Goal: Information Seeking & Learning: Learn about a topic

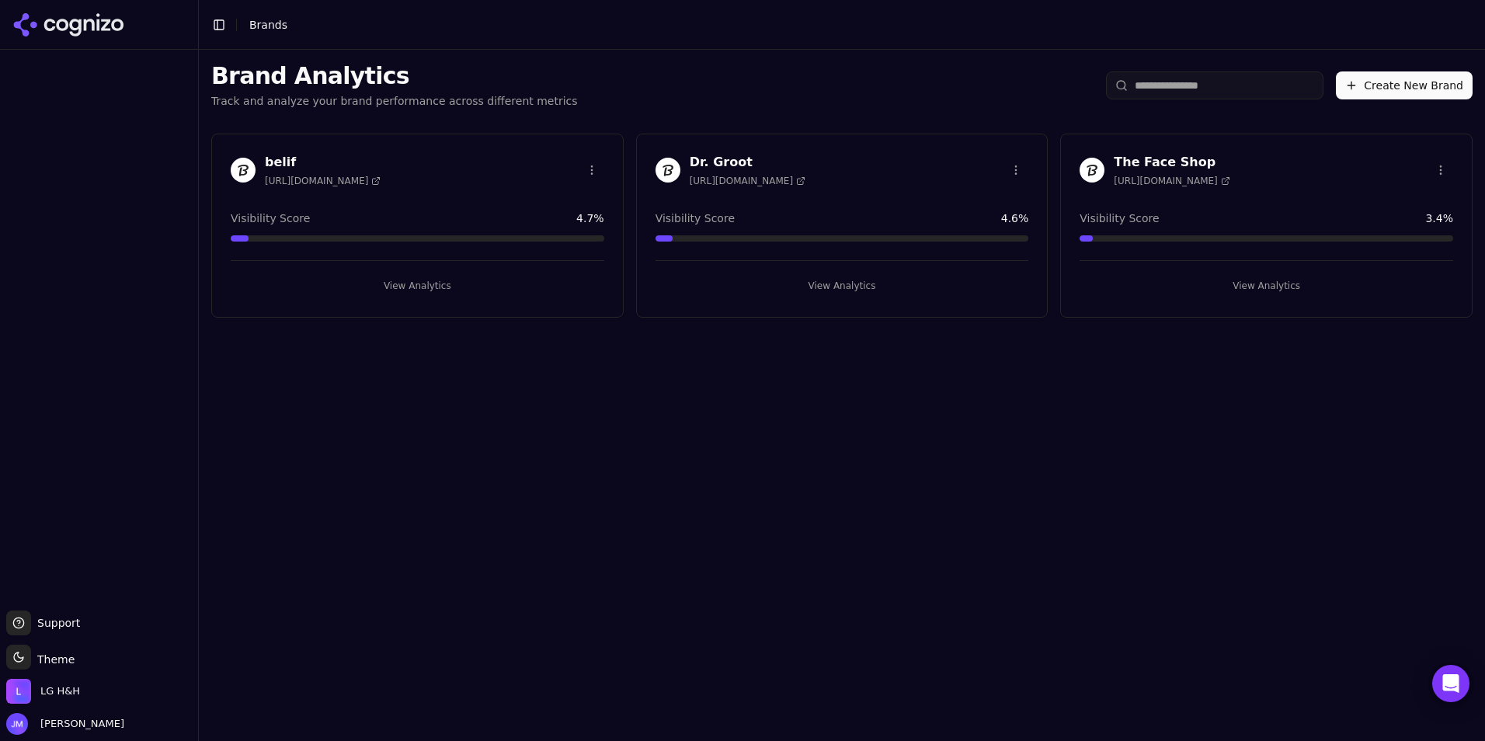
click at [797, 188] on div "[PERSON_NAME] [URL][DOMAIN_NAME]" at bounding box center [842, 172] width 411 height 39
click at [672, 158] on img at bounding box center [667, 170] width 25 height 25
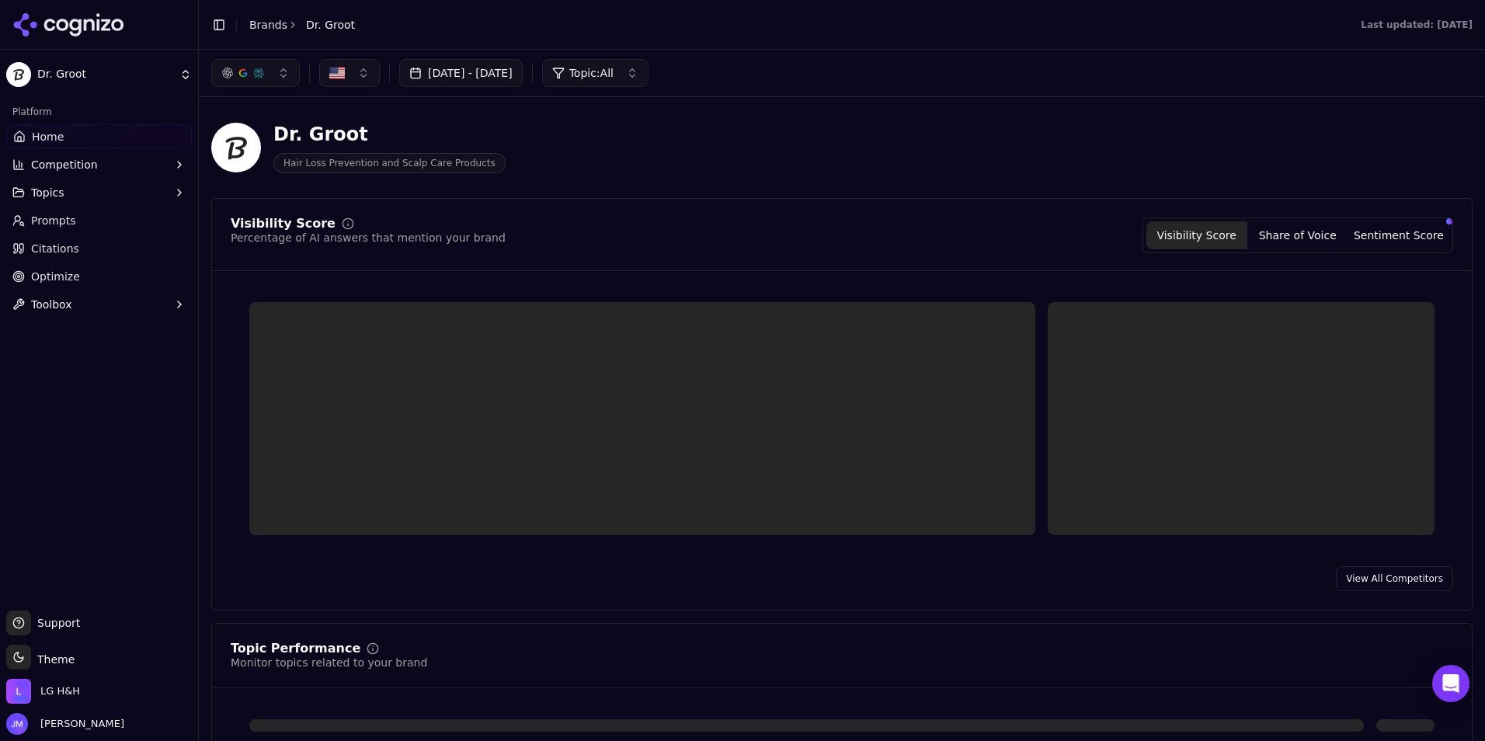
click at [82, 247] on link "Citations" at bounding box center [99, 248] width 186 height 25
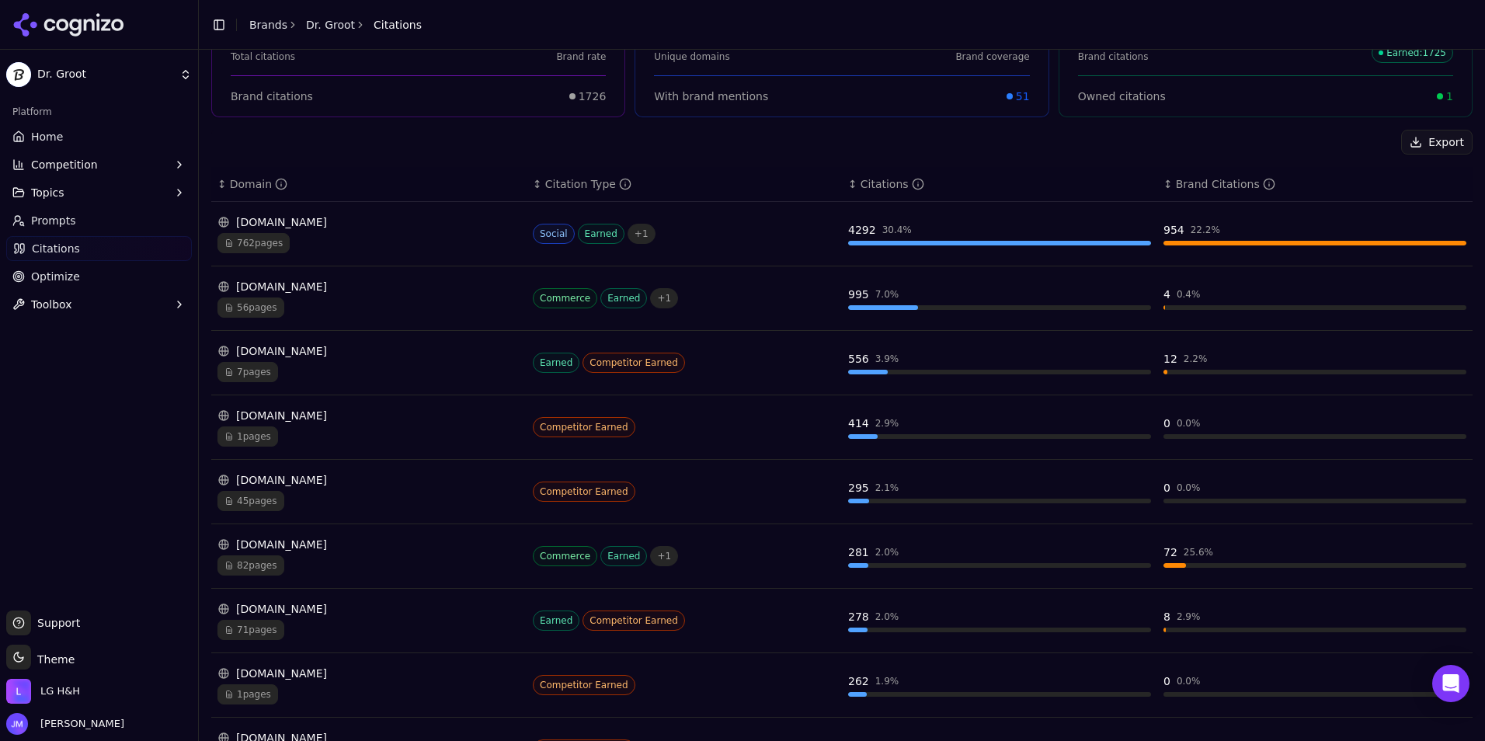
scroll to position [223, 0]
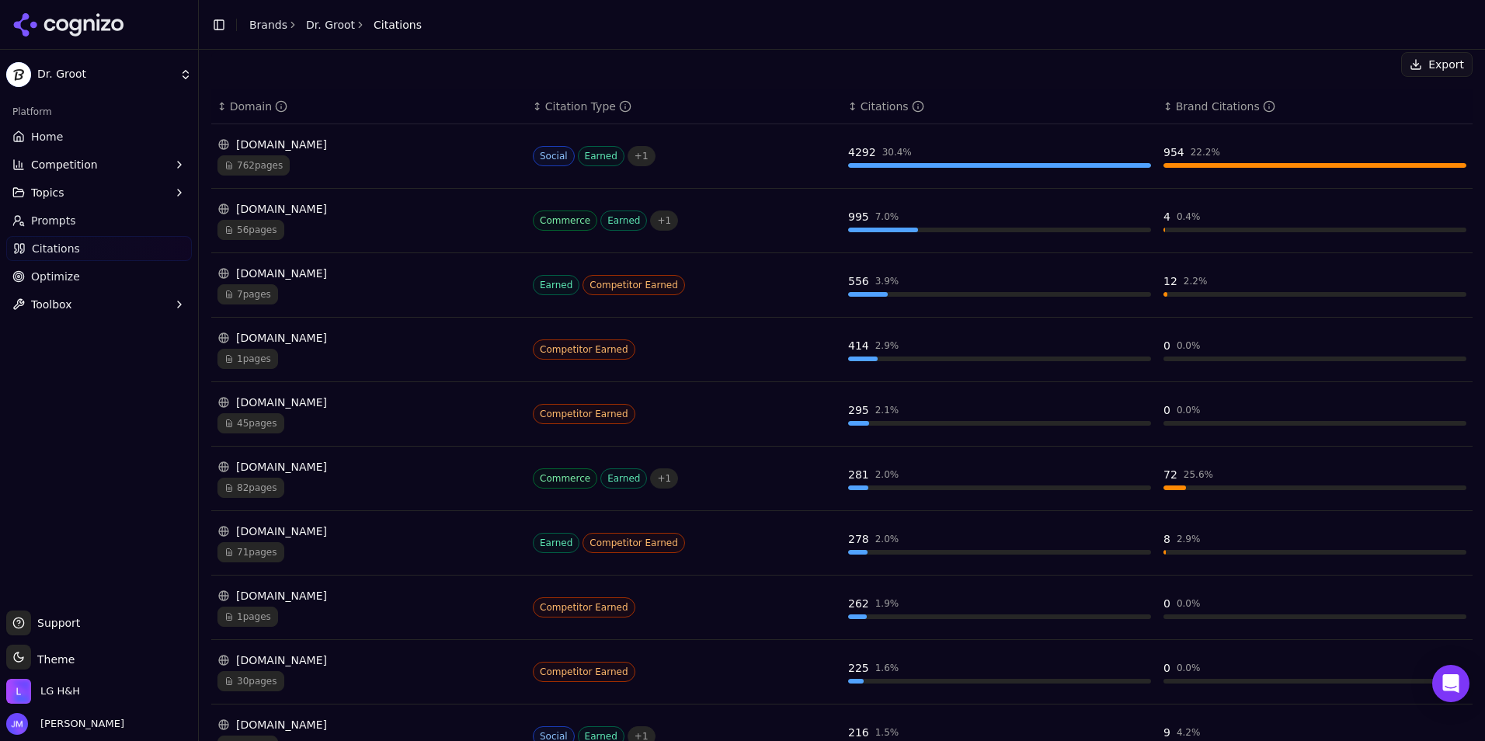
click at [315, 340] on div "[DOMAIN_NAME]" at bounding box center [368, 338] width 303 height 16
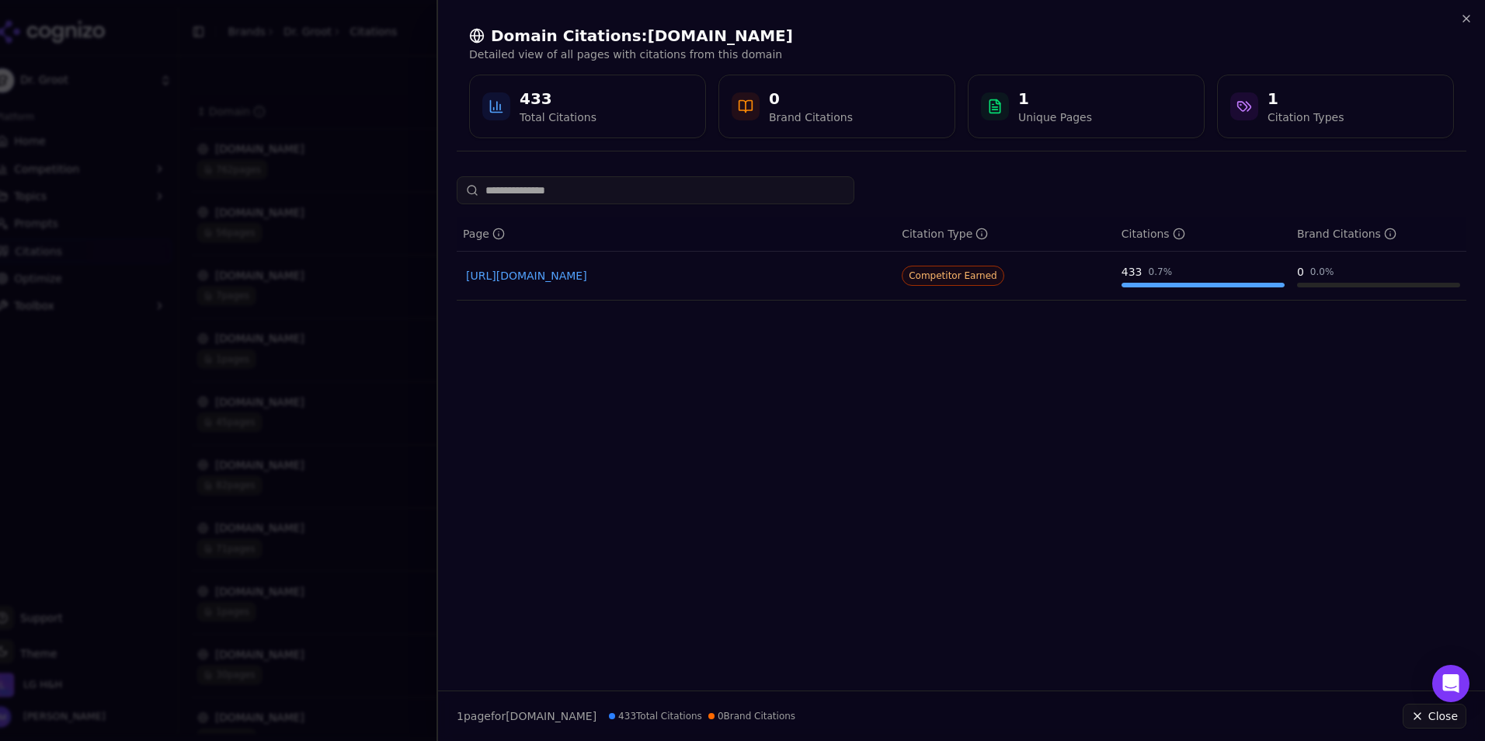
click at [589, 268] on link "[URL][DOMAIN_NAME]" at bounding box center [676, 276] width 420 height 16
